Goal: Task Accomplishment & Management: Manage account settings

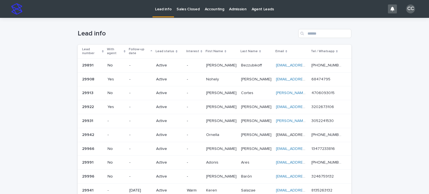
click at [182, 8] on p "Sales Closed" at bounding box center [188, 6] width 23 height 12
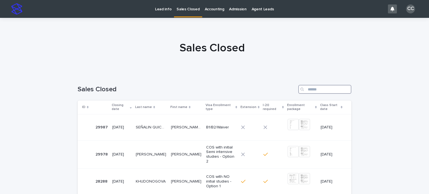
click at [311, 91] on input "Search" at bounding box center [324, 89] width 53 height 9
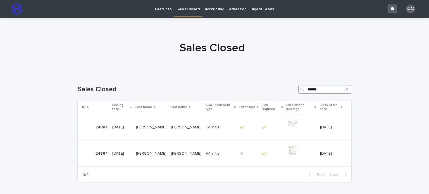
type input "******"
click at [164, 10] on p "Lead info" at bounding box center [163, 6] width 16 height 12
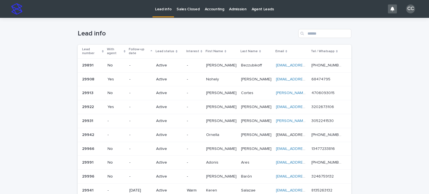
click at [183, 10] on p "Sales Closed" at bounding box center [188, 6] width 23 height 12
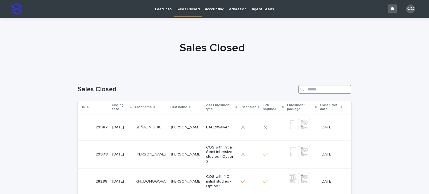
click at [308, 93] on input "Search" at bounding box center [324, 89] width 53 height 9
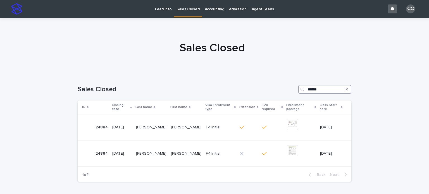
type input "******"
click at [158, 9] on p "Lead info" at bounding box center [163, 6] width 16 height 12
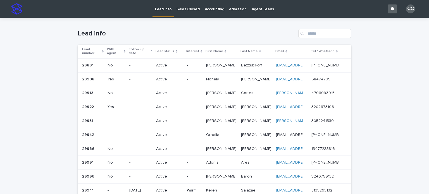
click at [184, 10] on p "Sales Closed" at bounding box center [188, 6] width 23 height 12
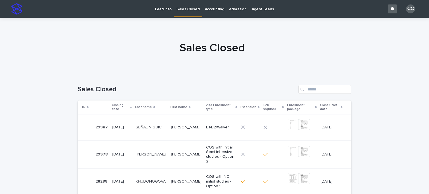
click at [163, 6] on p "Lead info" at bounding box center [163, 6] width 16 height 12
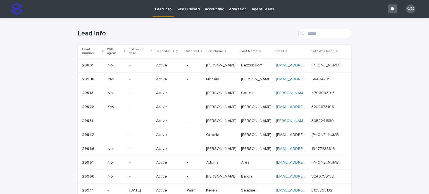
click at [182, 62] on div "Active" at bounding box center [169, 65] width 26 height 6
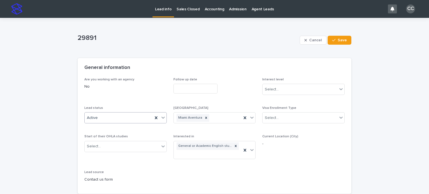
click at [124, 123] on div "Active" at bounding box center [125, 117] width 82 height 11
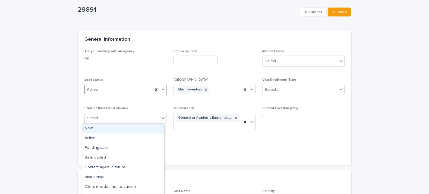
scroll to position [56, 0]
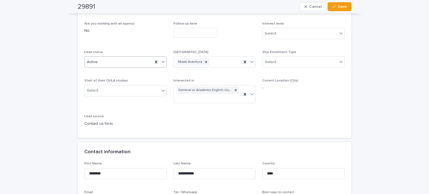
click at [117, 59] on div "Active" at bounding box center [119, 62] width 68 height 9
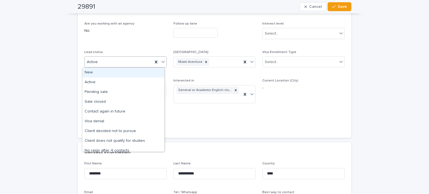
click at [117, 58] on div "Active" at bounding box center [119, 62] width 68 height 9
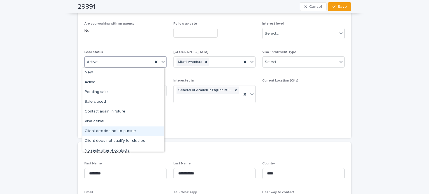
click at [121, 130] on div "Client decided not to pursue" at bounding box center [123, 132] width 82 height 10
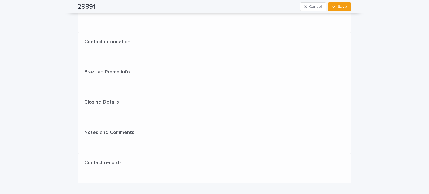
scroll to position [0, 0]
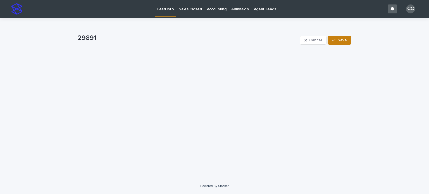
click at [344, 38] on span "Save" at bounding box center [342, 40] width 9 height 4
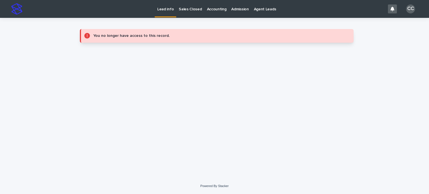
click at [164, 13] on link "Lead info" at bounding box center [166, 8] width 22 height 16
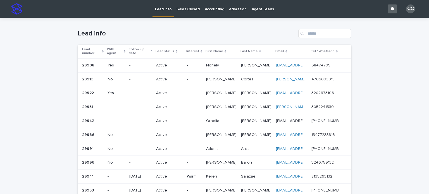
click at [163, 6] on p "Lead info" at bounding box center [163, 6] width 16 height 12
click at [164, 11] on p "Lead info" at bounding box center [163, 6] width 16 height 12
